Goal: Transaction & Acquisition: Purchase product/service

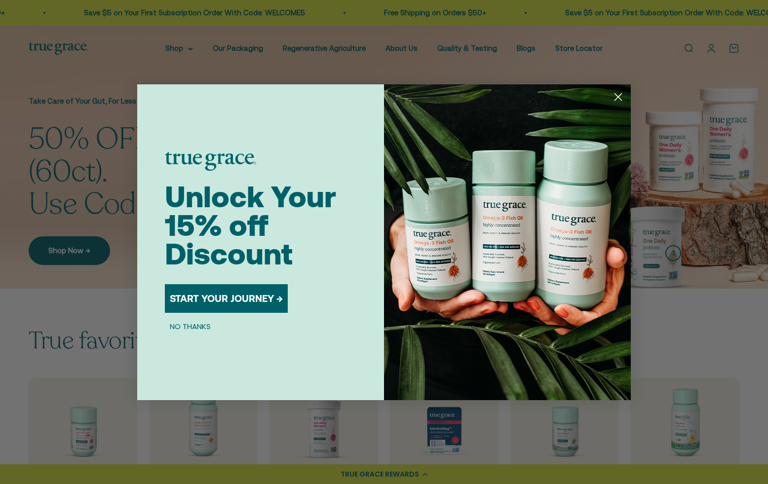
click at [616, 98] on icon "Close dialog" at bounding box center [618, 96] width 7 height 7
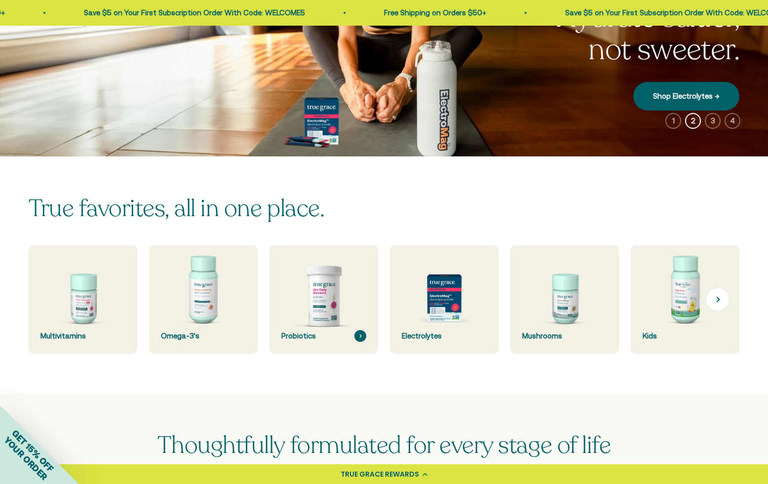
scroll to position [127, 0]
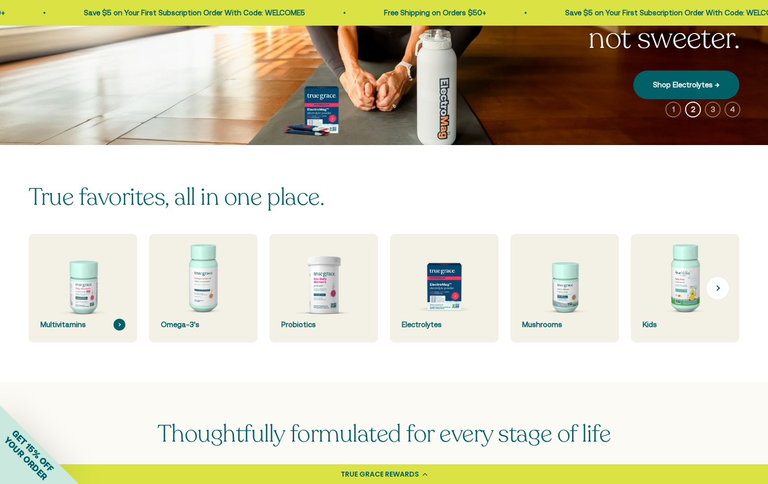
click at [86, 273] on img at bounding box center [82, 288] width 115 height 115
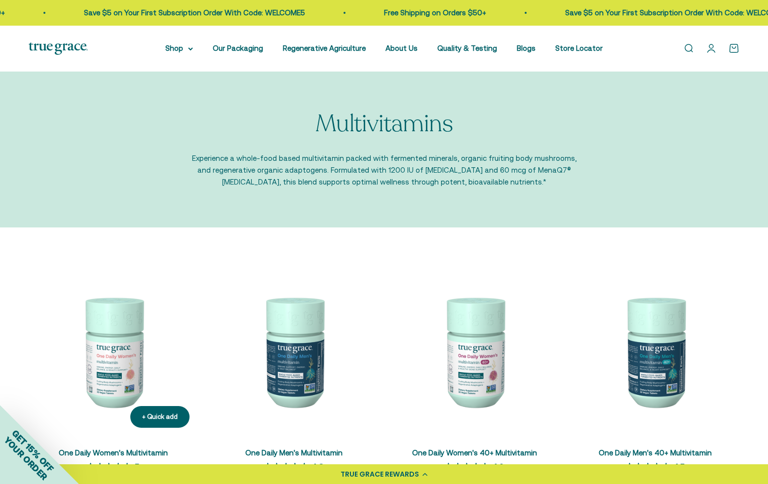
click at [134, 343] on img at bounding box center [113, 351] width 169 height 169
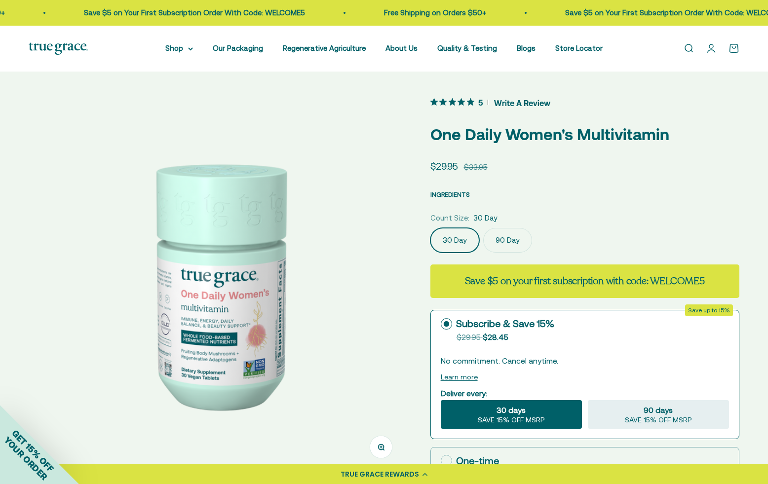
click at [445, 196] on span "INGREDIENTS" at bounding box center [449, 194] width 39 height 7
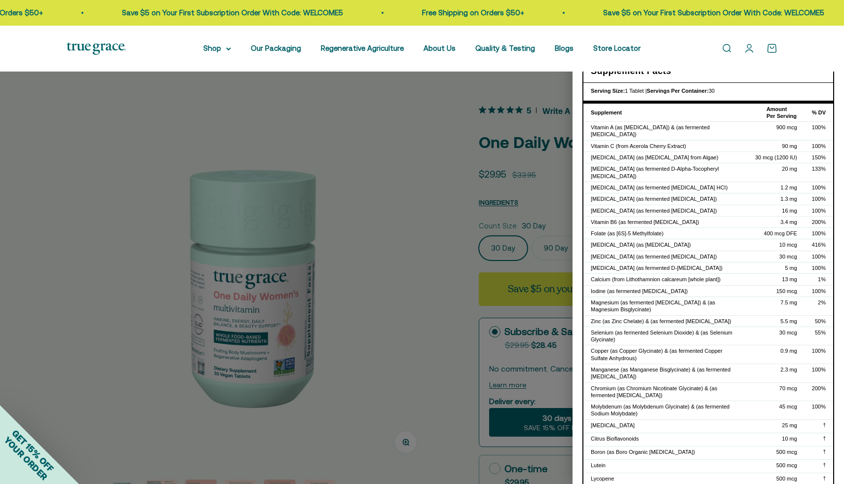
click at [469, 125] on div at bounding box center [422, 242] width 844 height 484
